Goal: Task Accomplishment & Management: Use online tool/utility

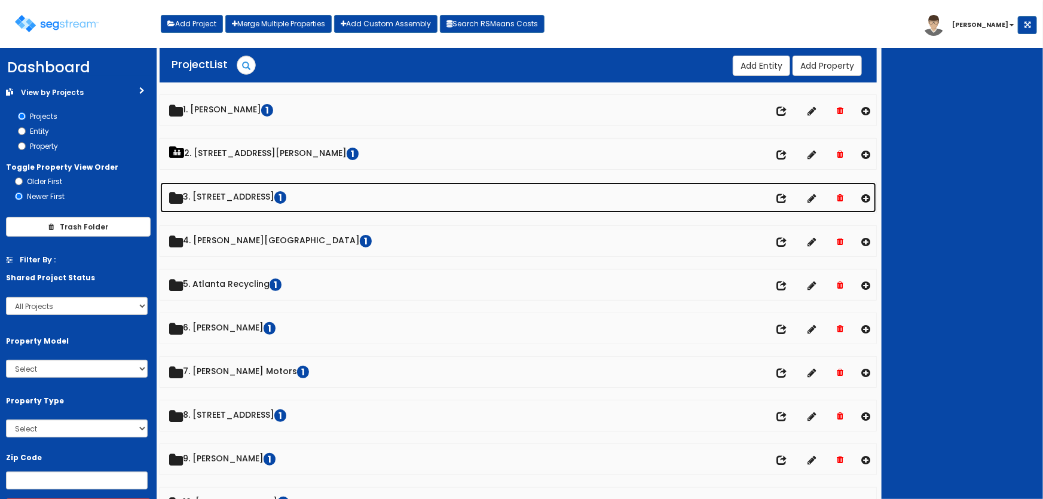
click at [216, 196] on link "3. [STREET_ADDRESS]" at bounding box center [518, 197] width 717 height 30
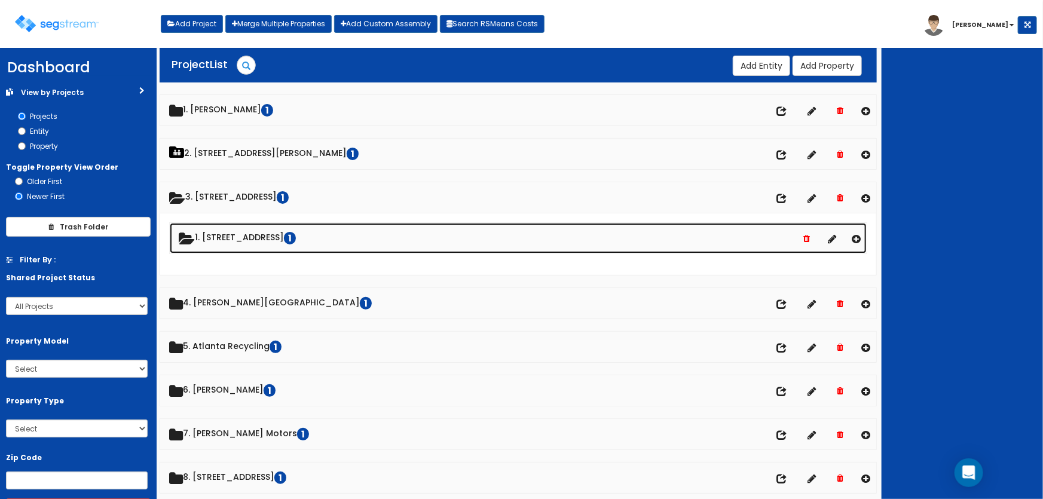
click at [224, 231] on link "1. [STREET_ADDRESS]" at bounding box center [519, 238] width 698 height 30
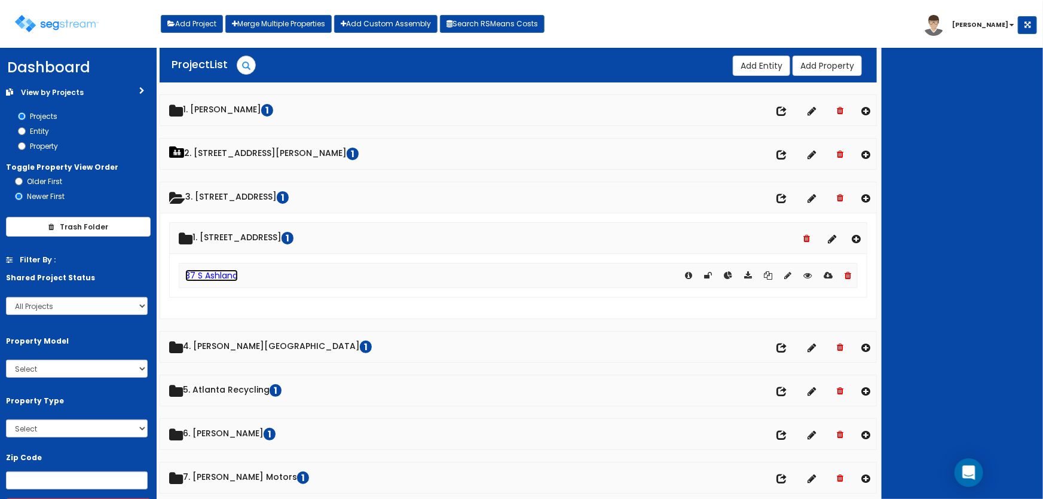
click at [229, 271] on link "37 S Ashland" at bounding box center [211, 276] width 53 height 12
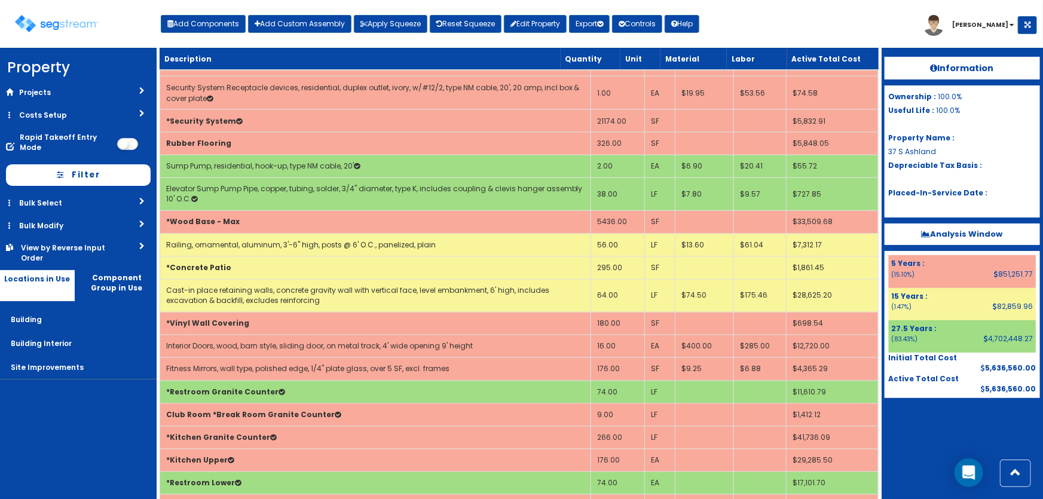
scroll to position [1033, 0]
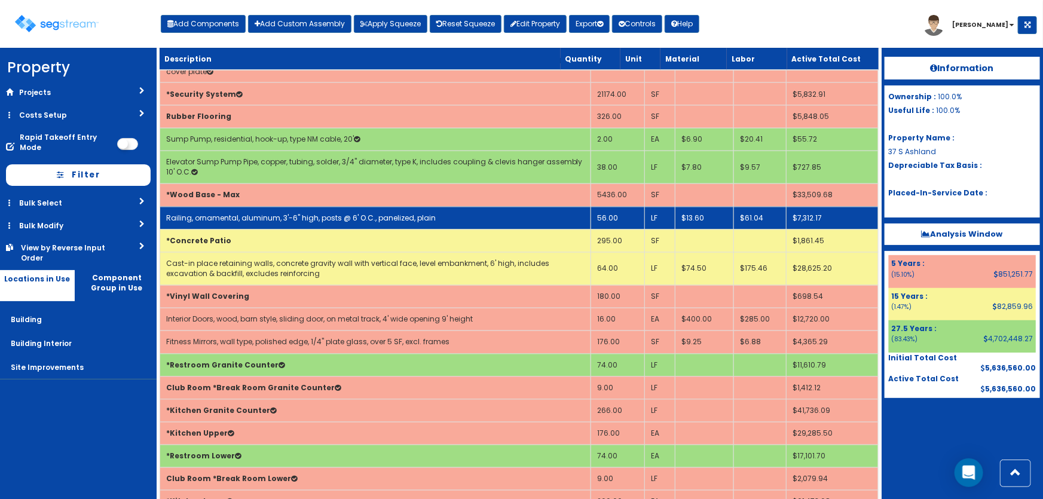
click at [309, 213] on link "Railing, ornamental, aluminum, 3'-6" high, posts @ 6' O.C., panelized, plain" at bounding box center [301, 218] width 270 height 10
select select "5242910"
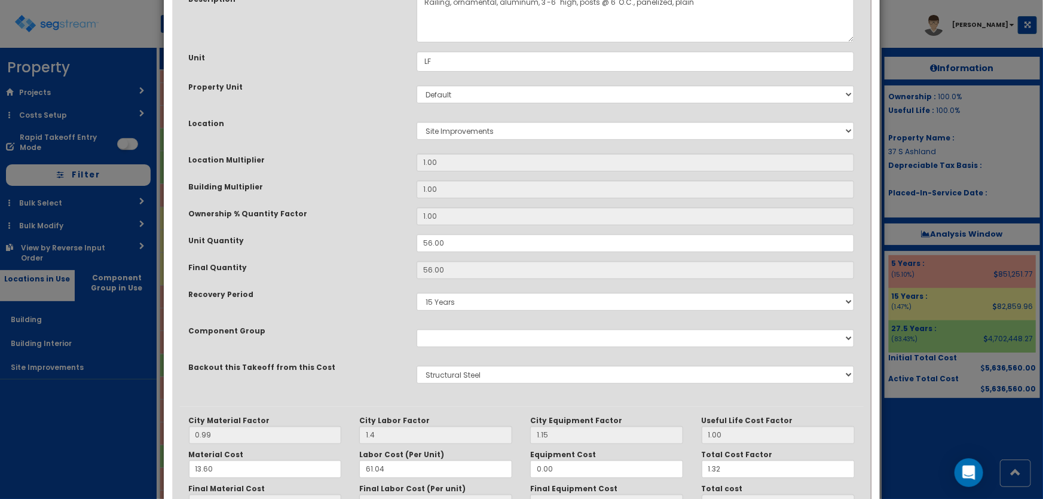
scroll to position [230, 0]
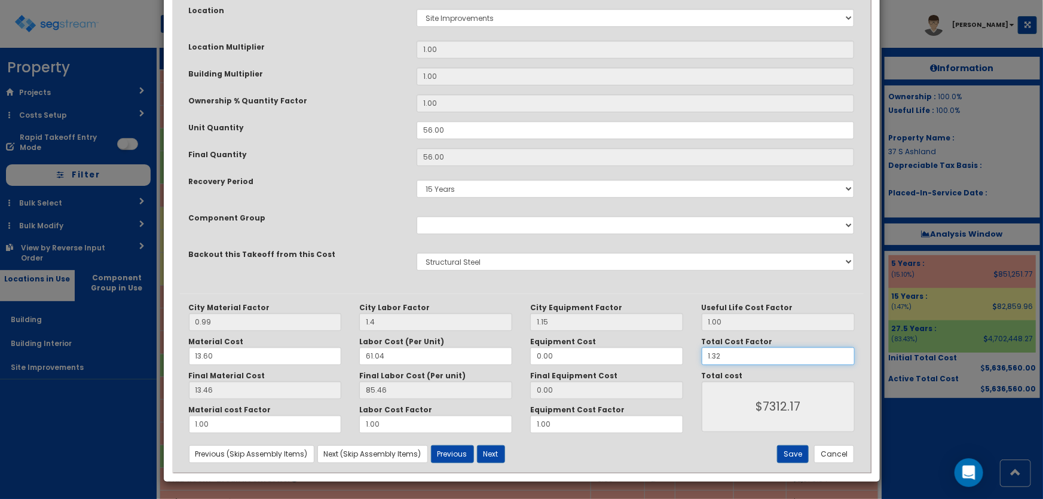
drag, startPoint x: 736, startPoint y: 356, endPoint x: 705, endPoint y: 355, distance: 31.1
click at [705, 355] on input "1.32" at bounding box center [778, 356] width 153 height 18
type input "1"
type input "$5539.52"
type input "1.4"
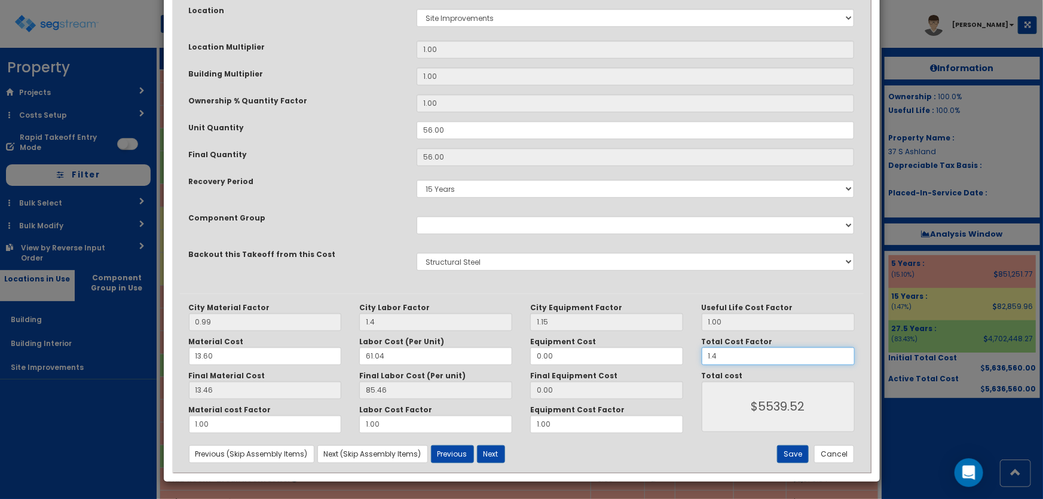
type input "$7755.33"
type input "1.4"
click at [796, 451] on button "Save" at bounding box center [793, 454] width 32 height 18
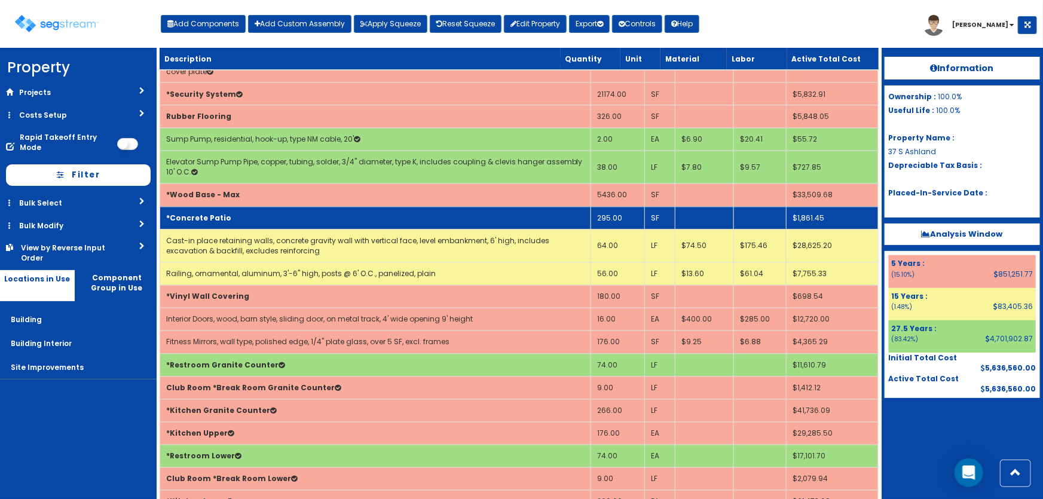
click at [248, 207] on td "*Concrete Patio" at bounding box center [375, 218] width 431 height 23
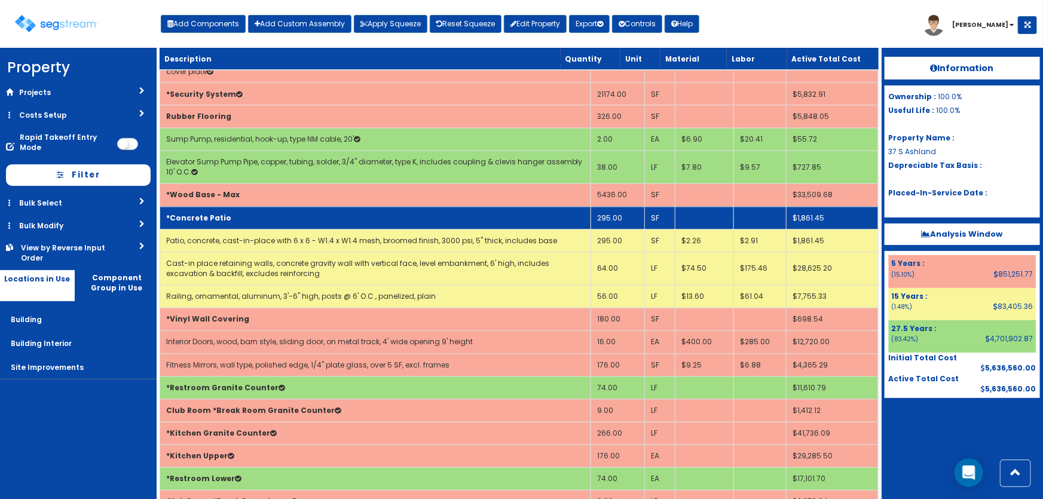
click at [248, 207] on td "*Concrete Patio" at bounding box center [375, 218] width 431 height 23
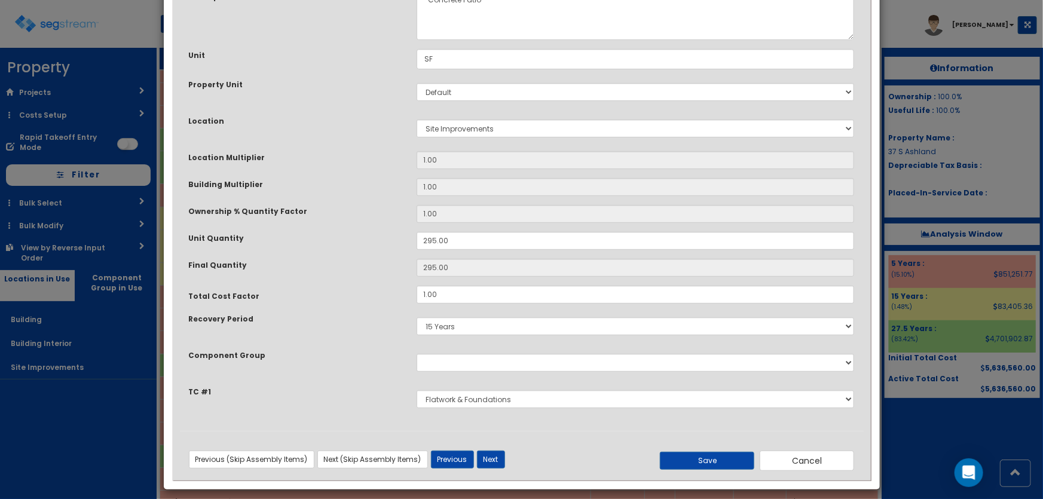
scroll to position [127, 0]
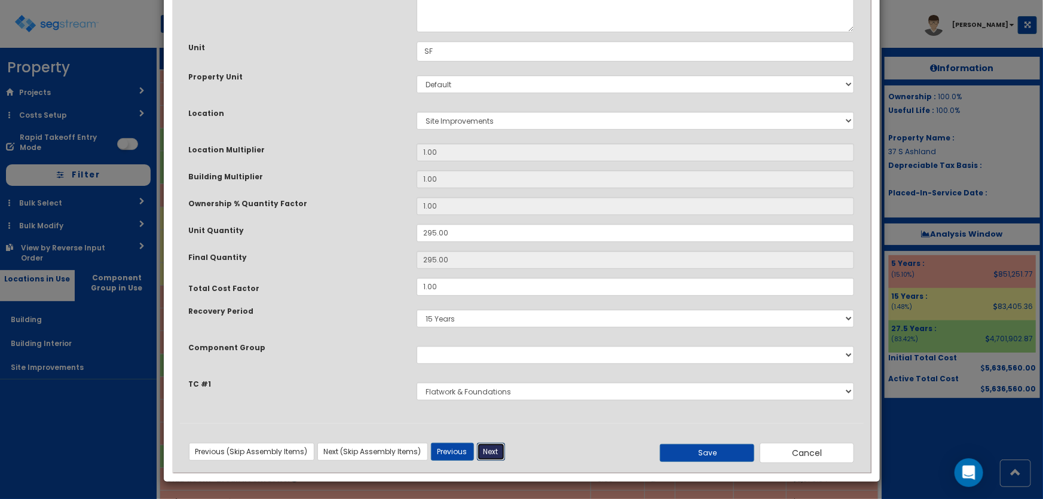
click at [490, 450] on button "Next" at bounding box center [491, 452] width 28 height 18
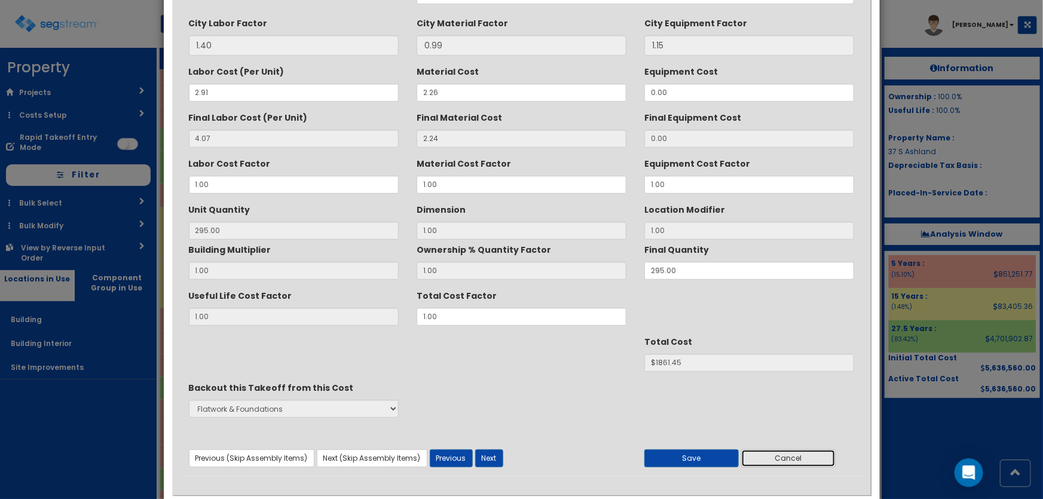
click at [785, 454] on button "Cancel" at bounding box center [788, 459] width 94 height 18
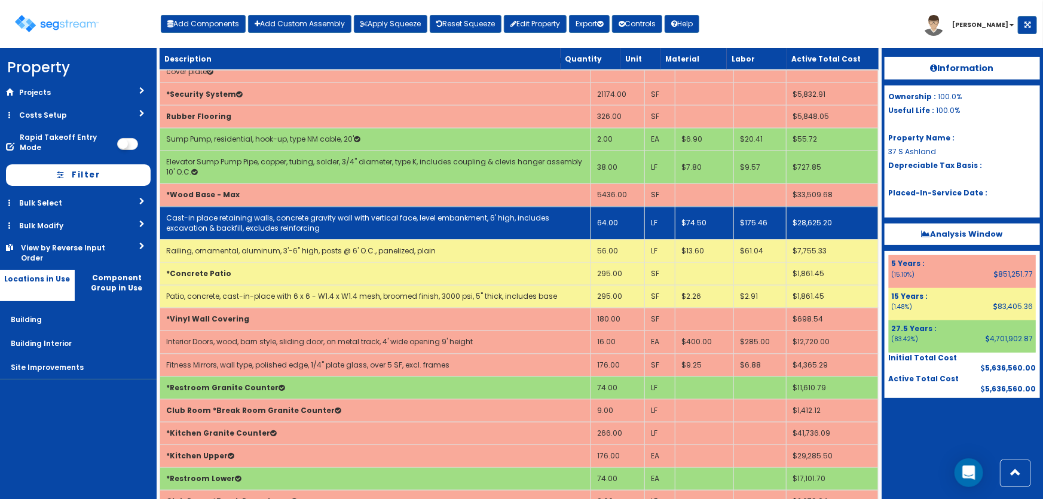
click at [360, 216] on link "Cast-in place retaining walls, concrete gravity wall with vertical face, level …" at bounding box center [357, 223] width 383 height 20
click at [389, 216] on link "Cast-in place retaining walls, concrete gravity wall with vertical face, level …" at bounding box center [357, 223] width 383 height 20
select select "5242906"
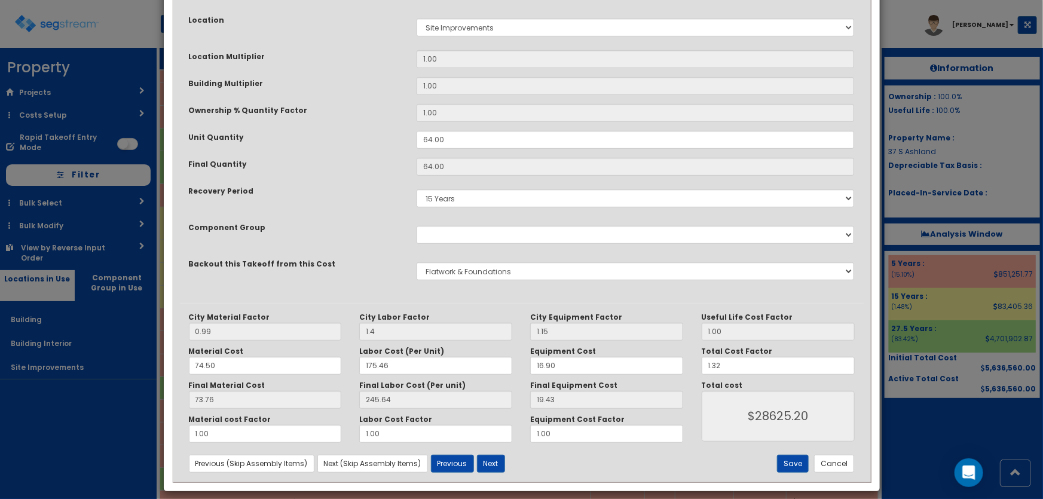
scroll to position [230, 0]
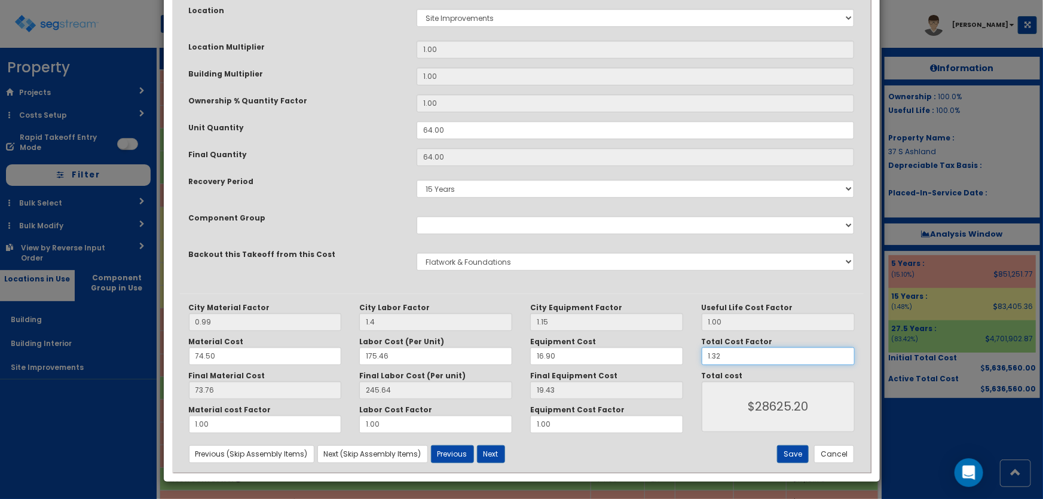
drag, startPoint x: 724, startPoint y: 352, endPoint x: 695, endPoint y: 355, distance: 28.3
click at [695, 355] on div "Total Cost Factor 1.32" at bounding box center [778, 351] width 171 height 28
type input "73.75"
type input "1"
type input "$21684.48"
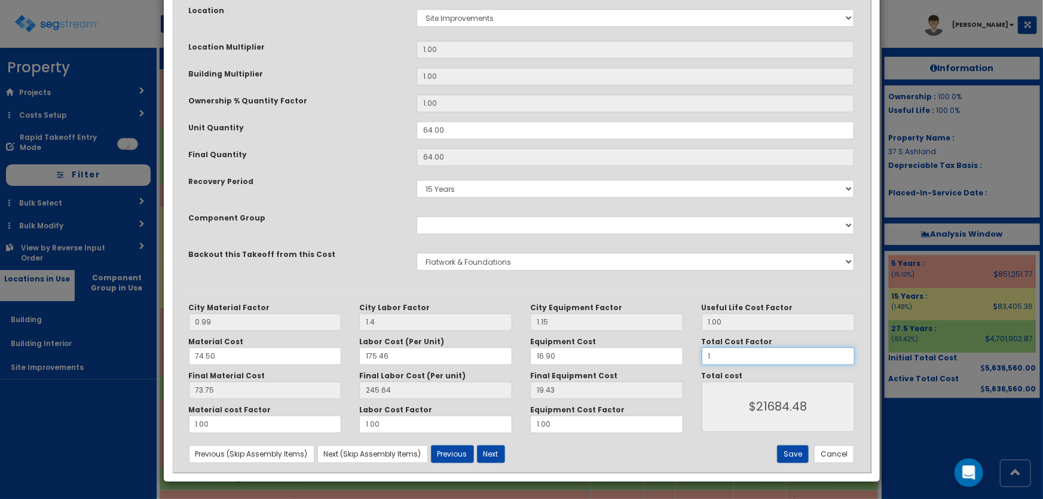
type input "1.4"
type input "$30358.27"
type input "1.4"
click at [788, 455] on button "Save" at bounding box center [793, 454] width 32 height 18
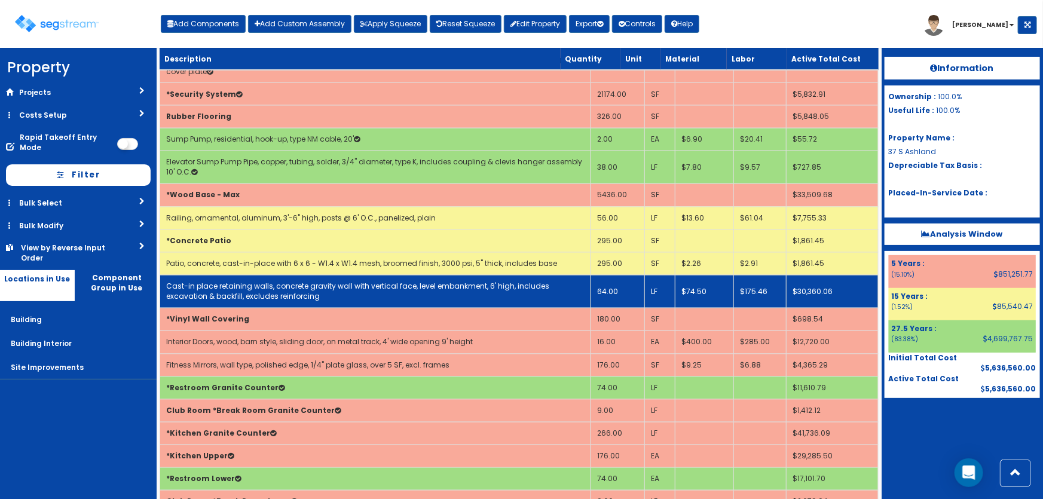
click at [337, 285] on link "Cast-in place retaining walls, concrete gravity wall with vertical face, level …" at bounding box center [357, 292] width 383 height 20
select select "5242906"
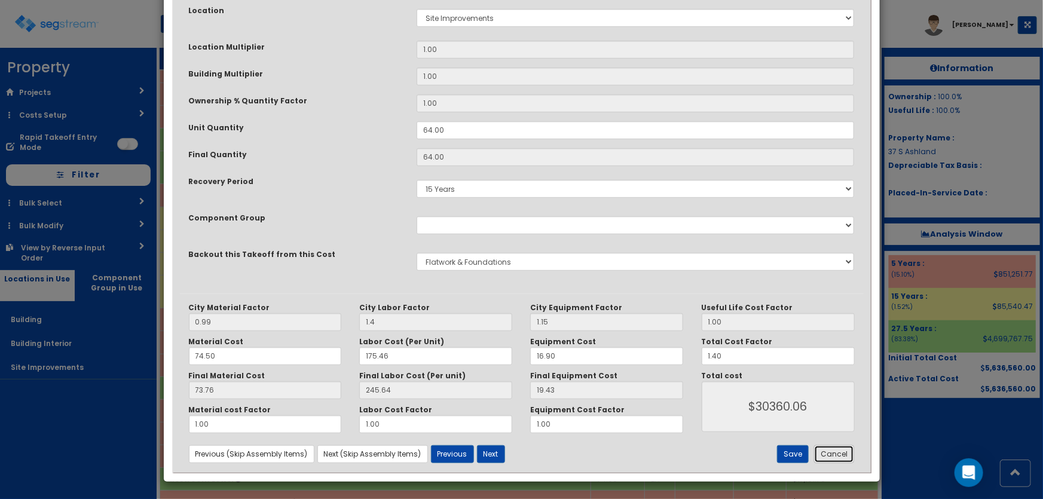
click at [840, 462] on button "Cancel" at bounding box center [834, 454] width 40 height 18
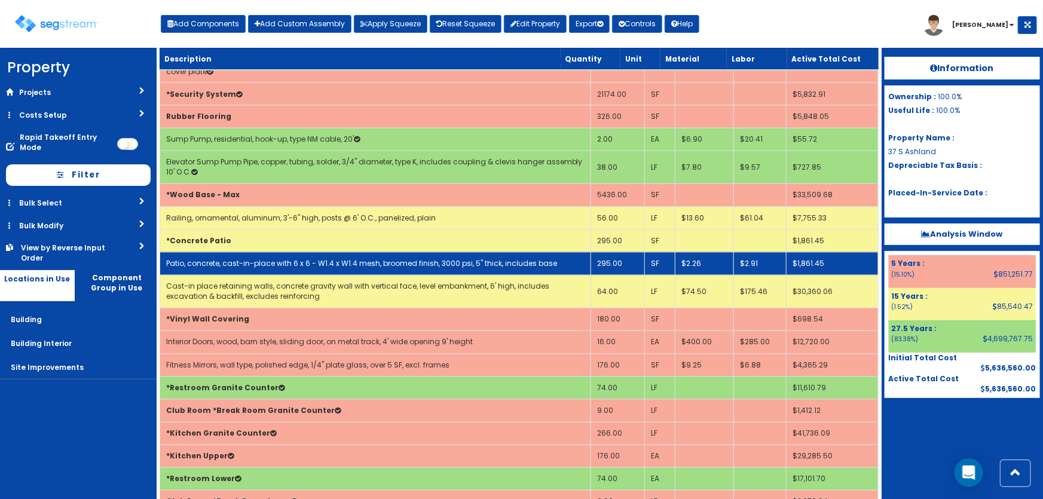
click at [340, 259] on link "Patio, concrete, cast-in-place with 6 x 6 - W1.4 x W1.4 mesh, broomed finish, 3…" at bounding box center [361, 264] width 391 height 10
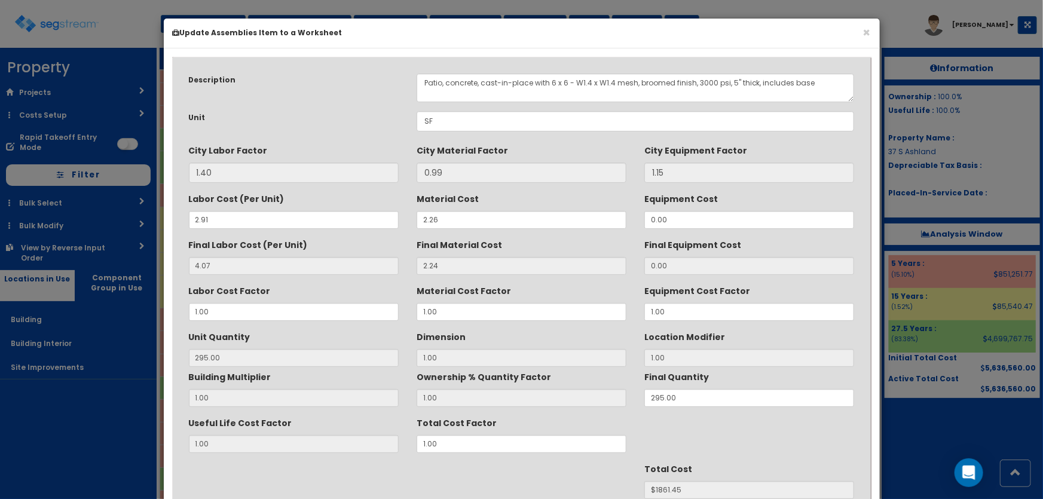
scroll to position [54, 0]
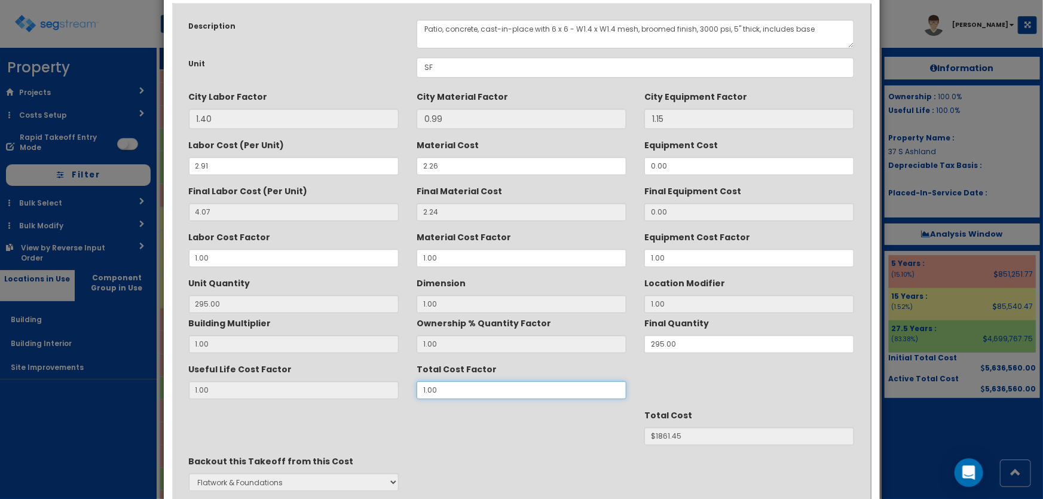
drag, startPoint x: 435, startPoint y: 391, endPoint x: 410, endPoint y: 391, distance: 25.7
click at [410, 391] on div "Total Cost Factor 1.00" at bounding box center [522, 379] width 228 height 40
type input "1"
type input "295"
type input "1.4"
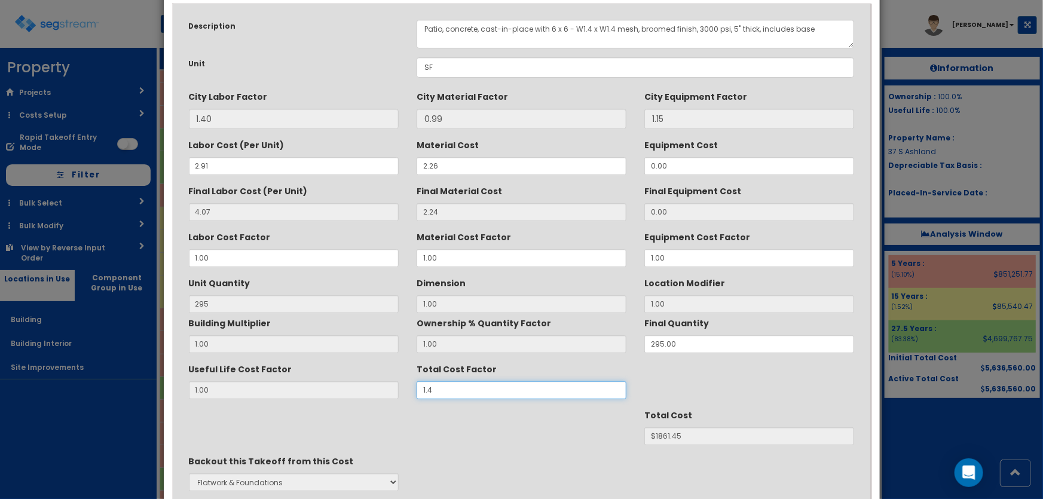
type input "$2606.03"
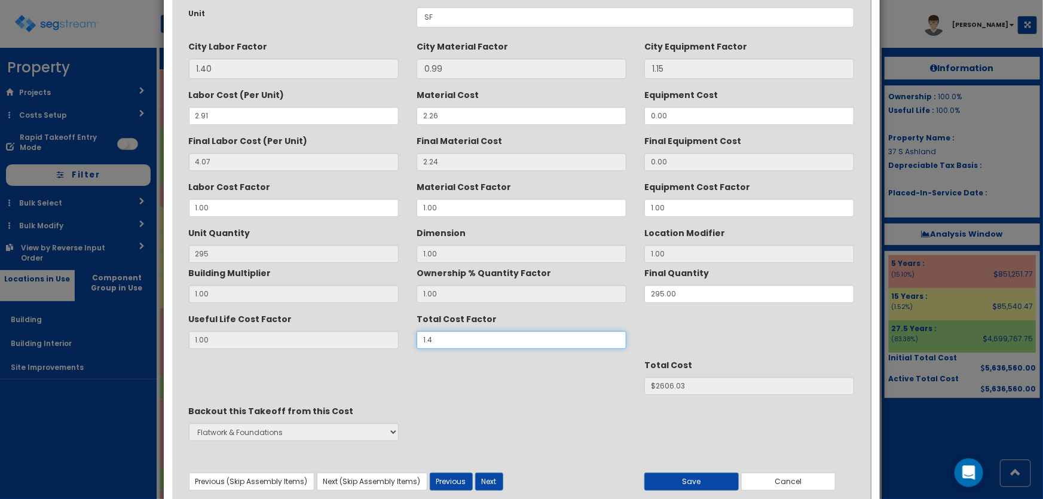
scroll to position [150, 0]
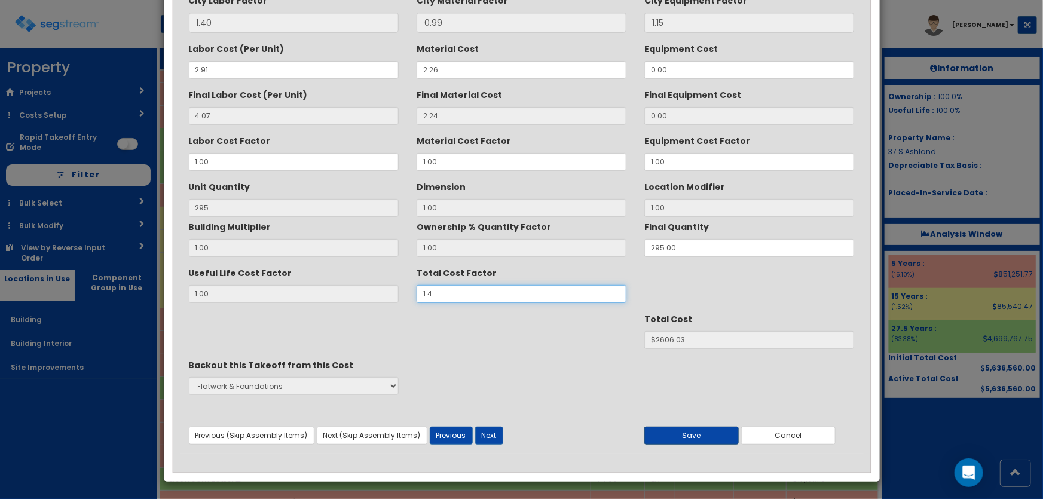
type input "1.4"
click at [707, 431] on button "Save" at bounding box center [692, 436] width 94 height 18
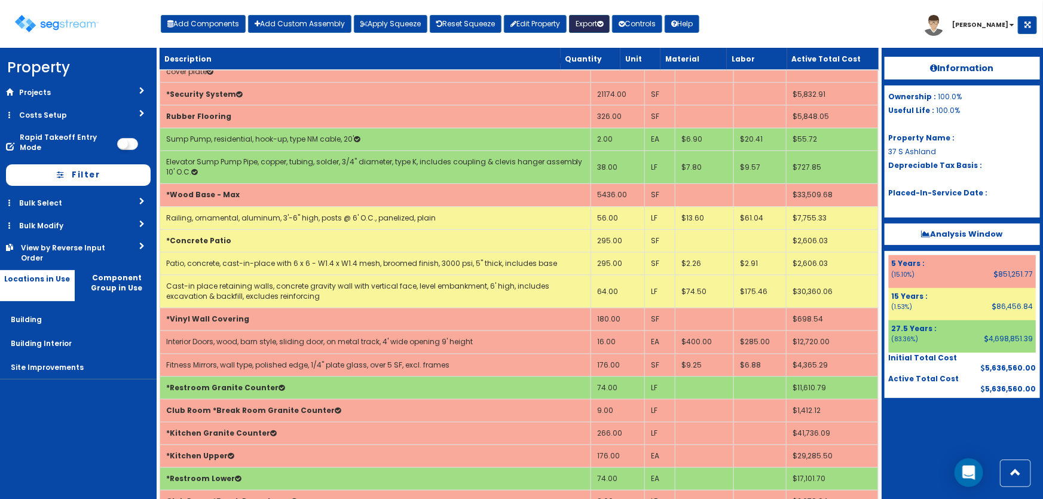
click at [589, 23] on button "Export" at bounding box center [589, 24] width 41 height 18
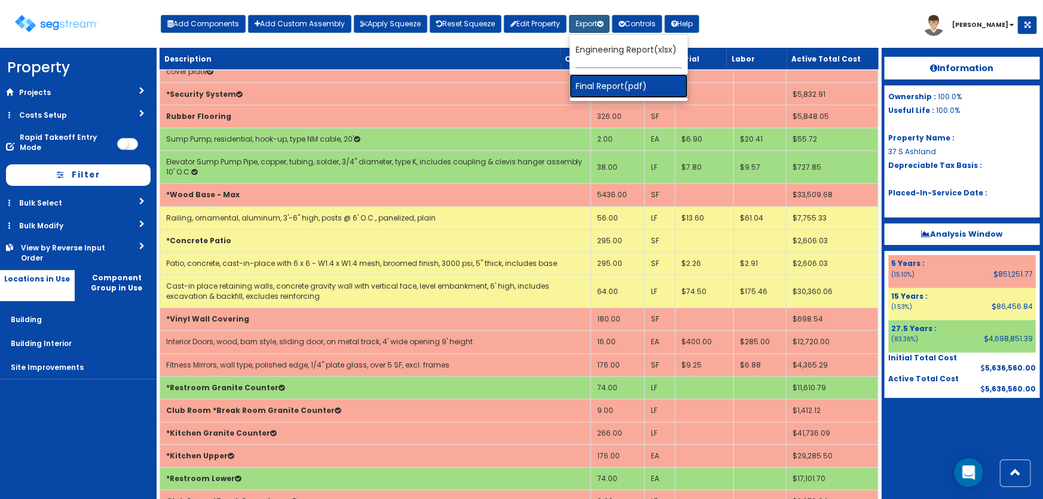
click at [611, 81] on link "Final Report(pdf)" at bounding box center [629, 86] width 118 height 24
